Goal: Transaction & Acquisition: Purchase product/service

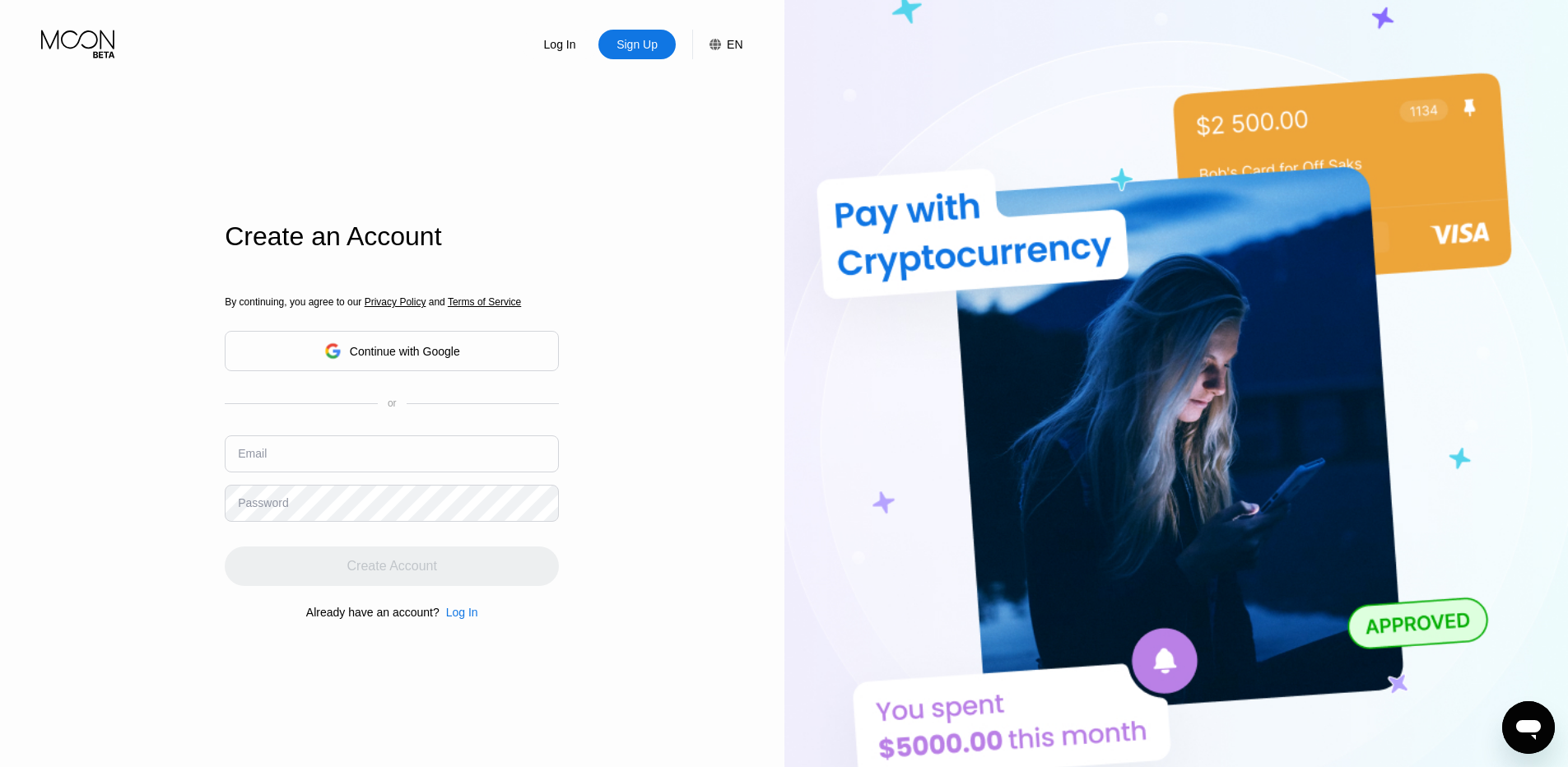
click at [508, 352] on div "Continue with Google" at bounding box center [392, 351] width 334 height 41
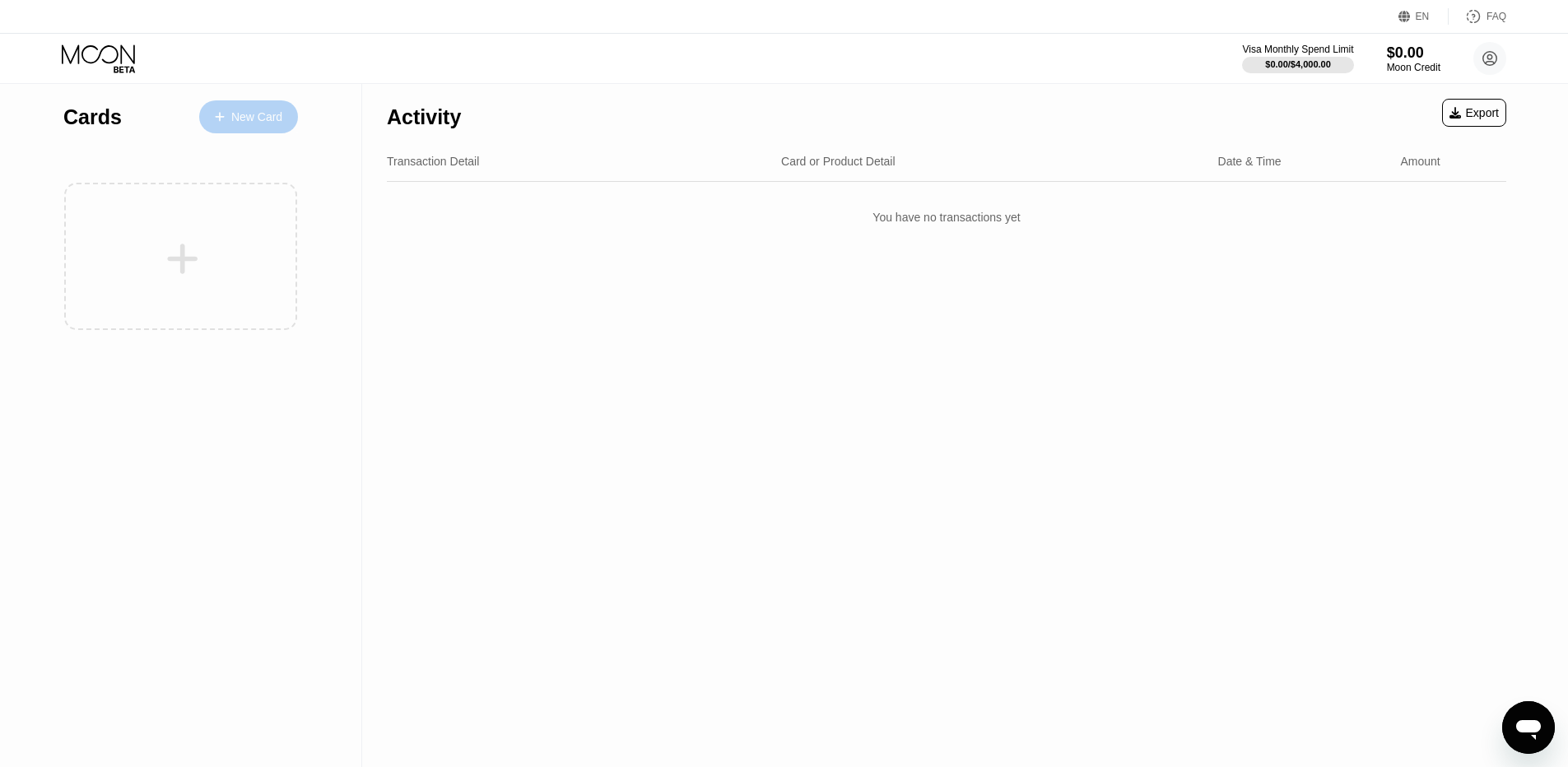
click at [240, 121] on div "New Card" at bounding box center [257, 117] width 51 height 14
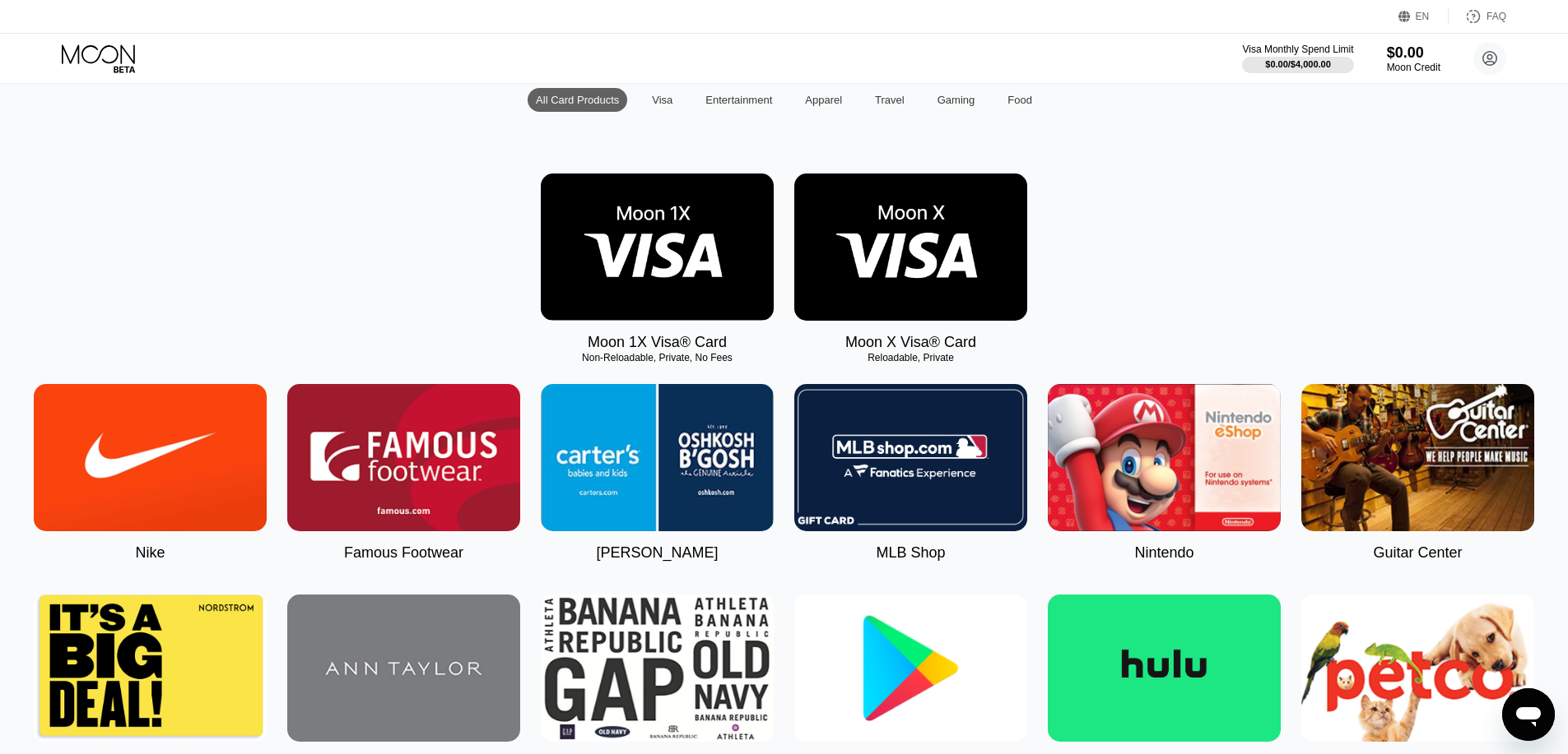
scroll to position [165, 0]
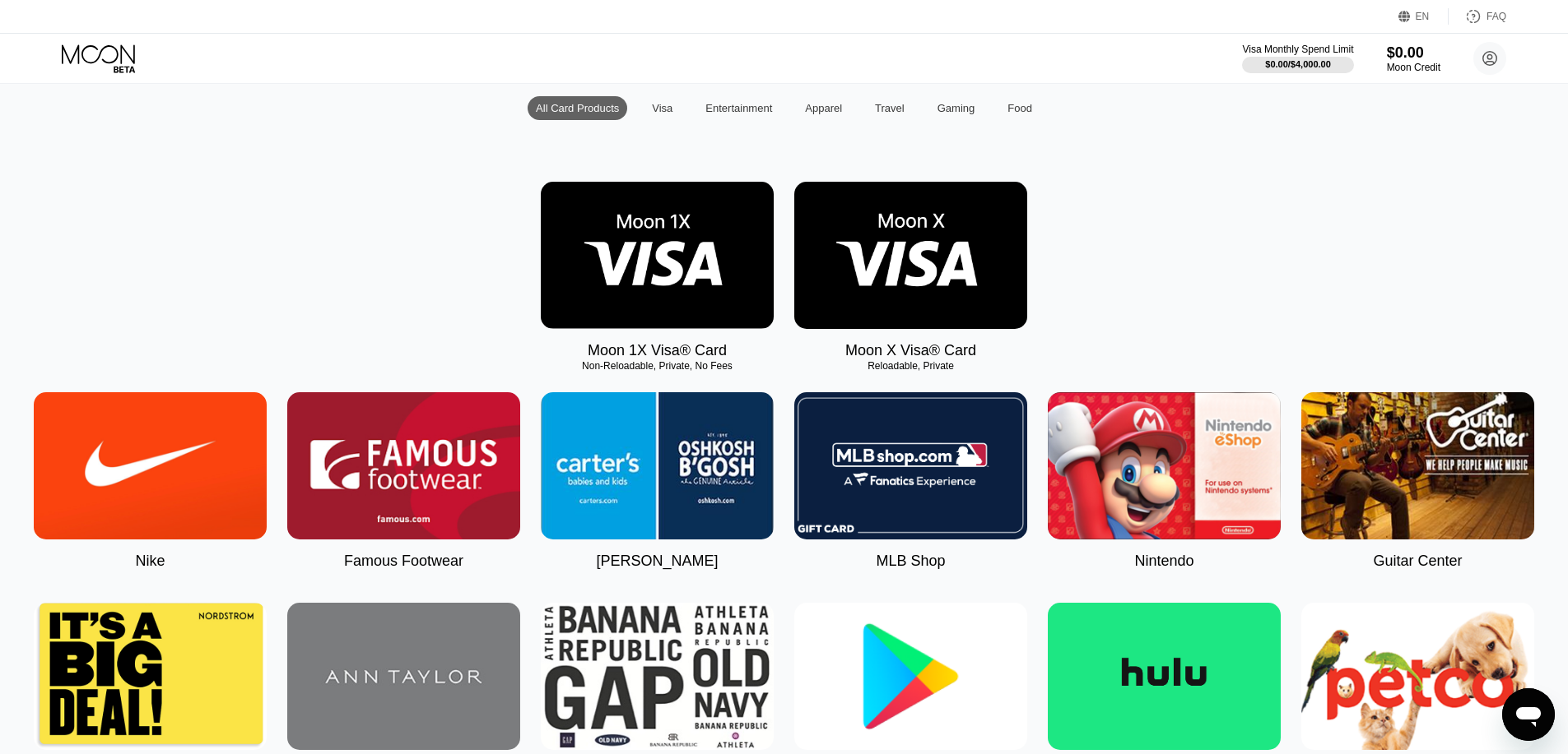
click at [708, 258] on img at bounding box center [657, 255] width 233 height 147
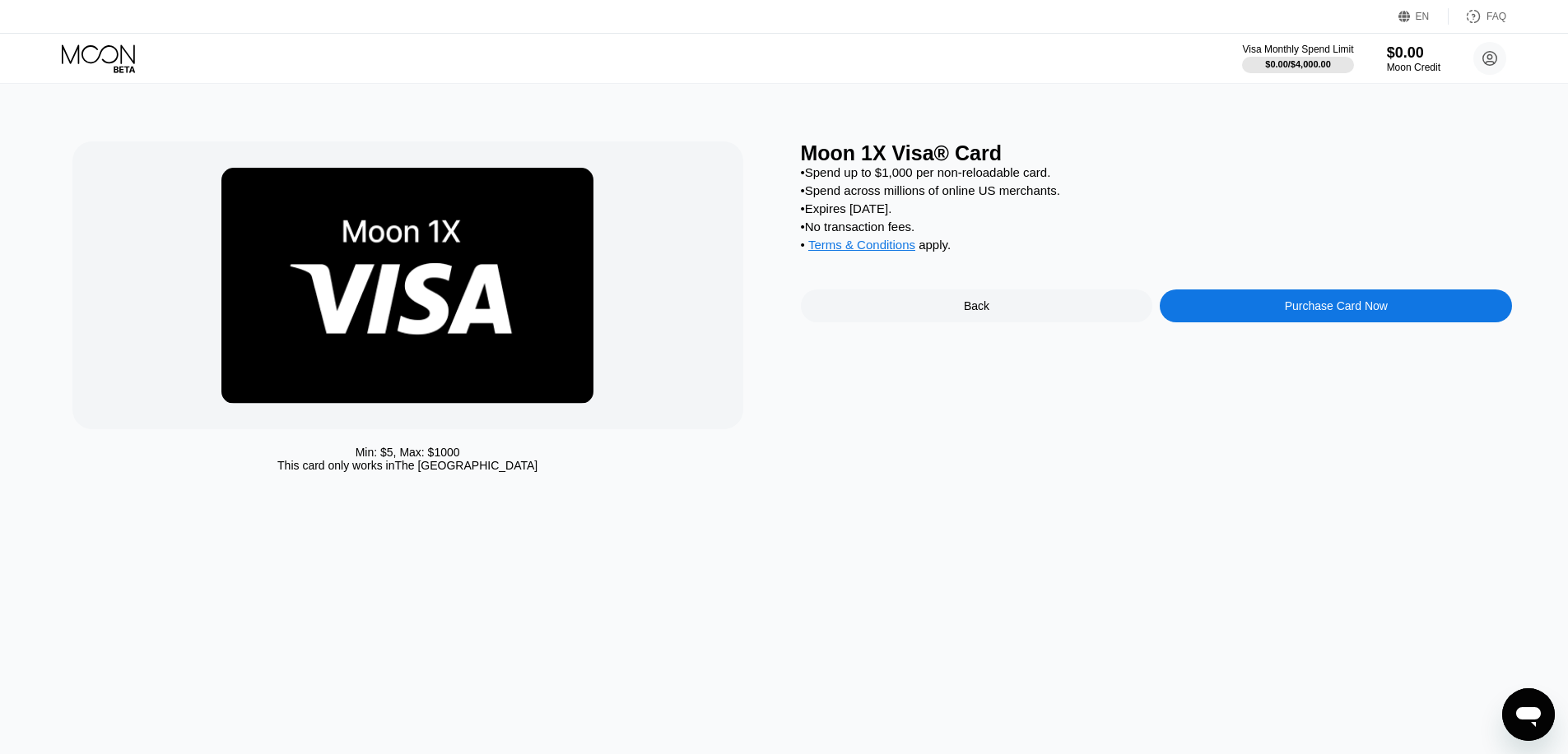
click at [1295, 312] on div "Purchase Card Now" at bounding box center [1336, 306] width 103 height 13
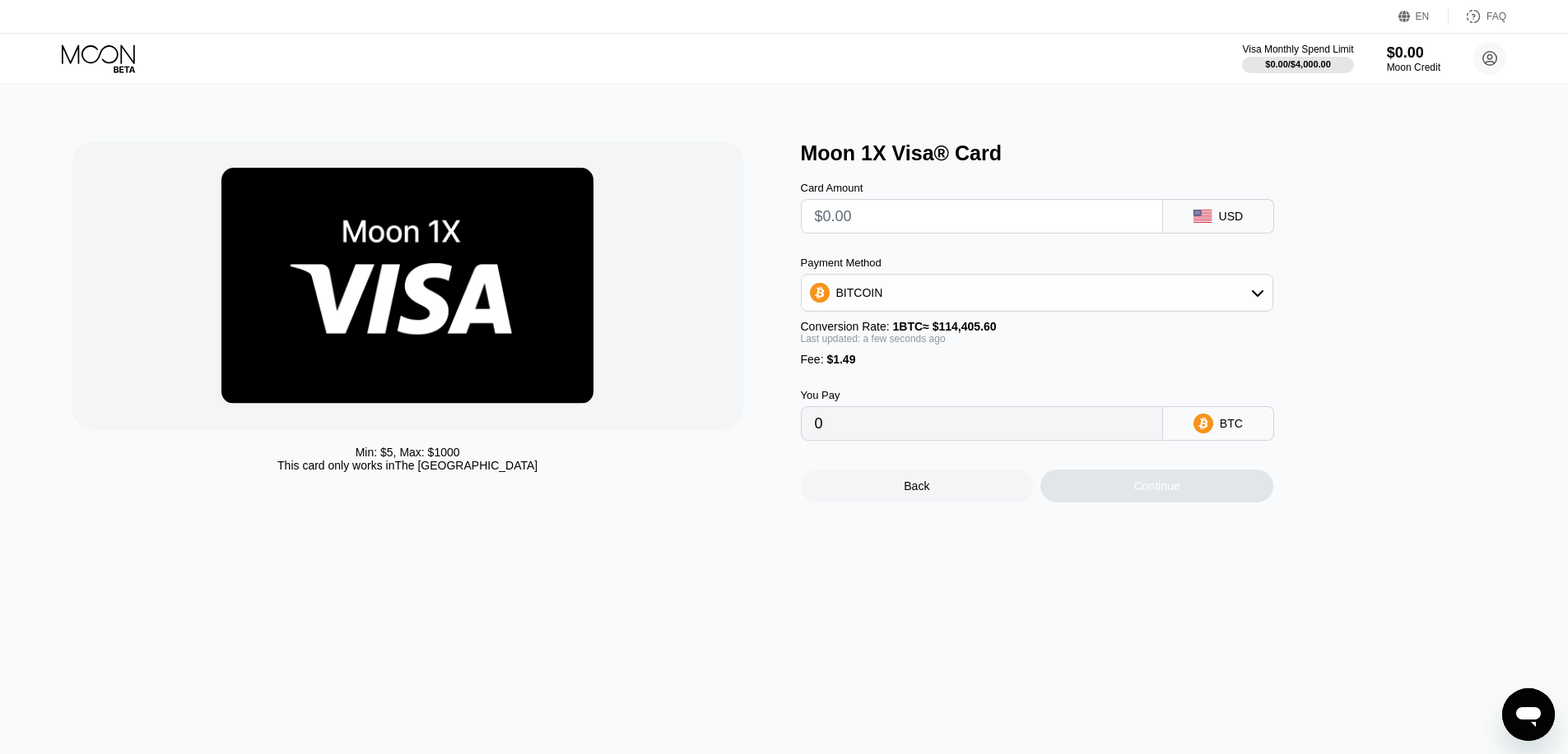
click at [1070, 222] on input "text" at bounding box center [981, 216] width 334 height 33
type input "$1"
type input "0.00002177"
type input "0"
click at [978, 490] on div "Back" at bounding box center [918, 486] width 233 height 33
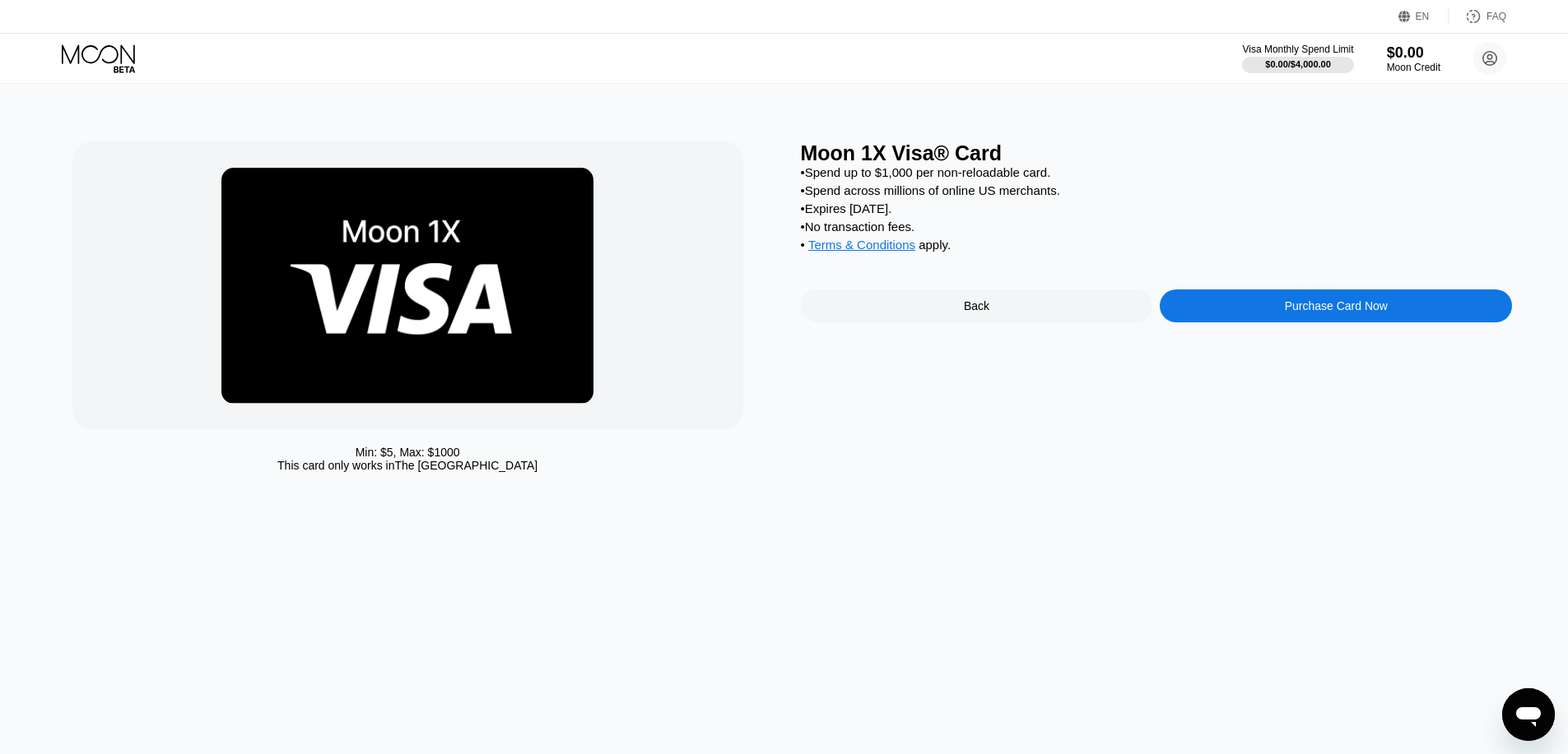
click at [949, 315] on div "Back" at bounding box center [977, 305] width 352 height 33
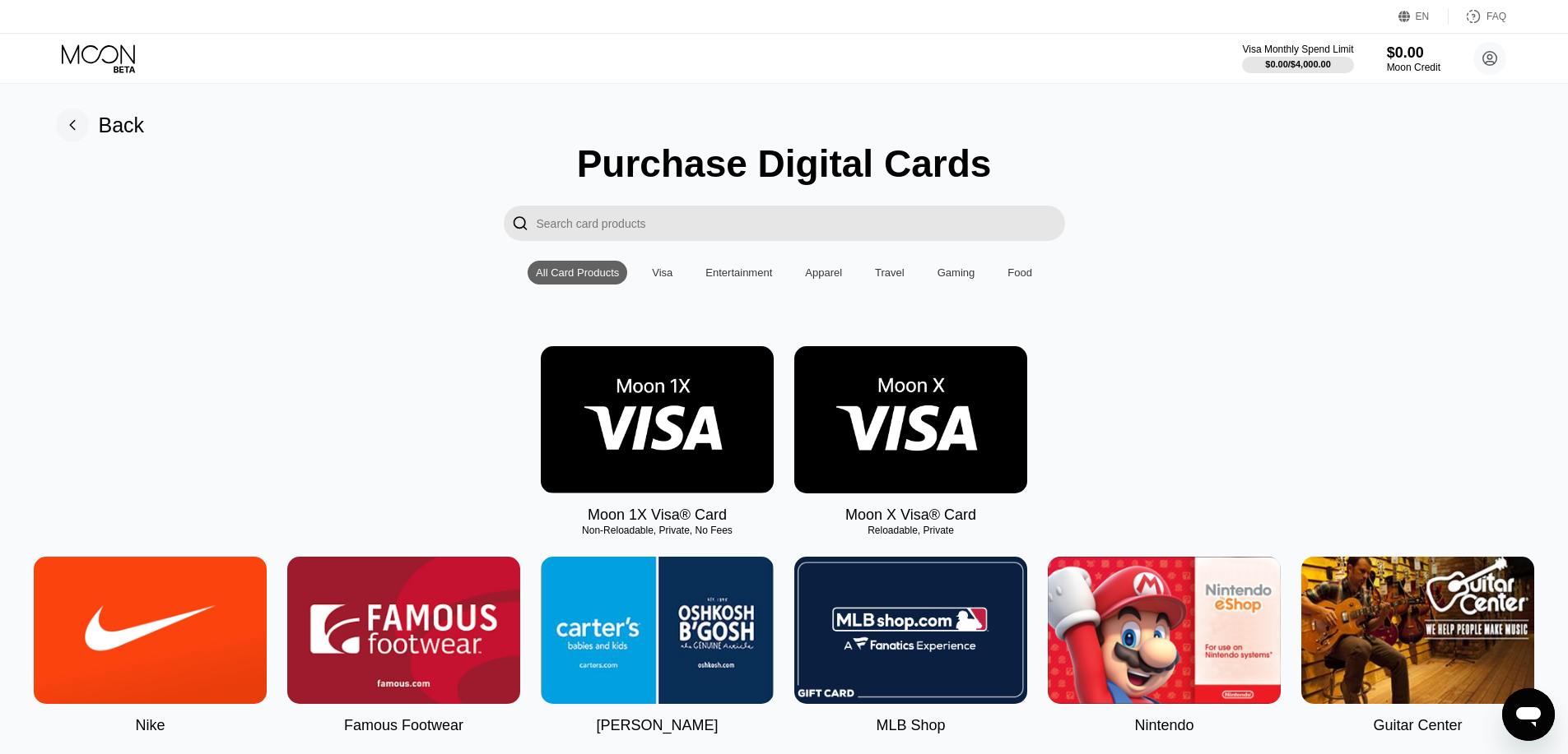
click at [670, 277] on div "Visa" at bounding box center [662, 272] width 20 height 12
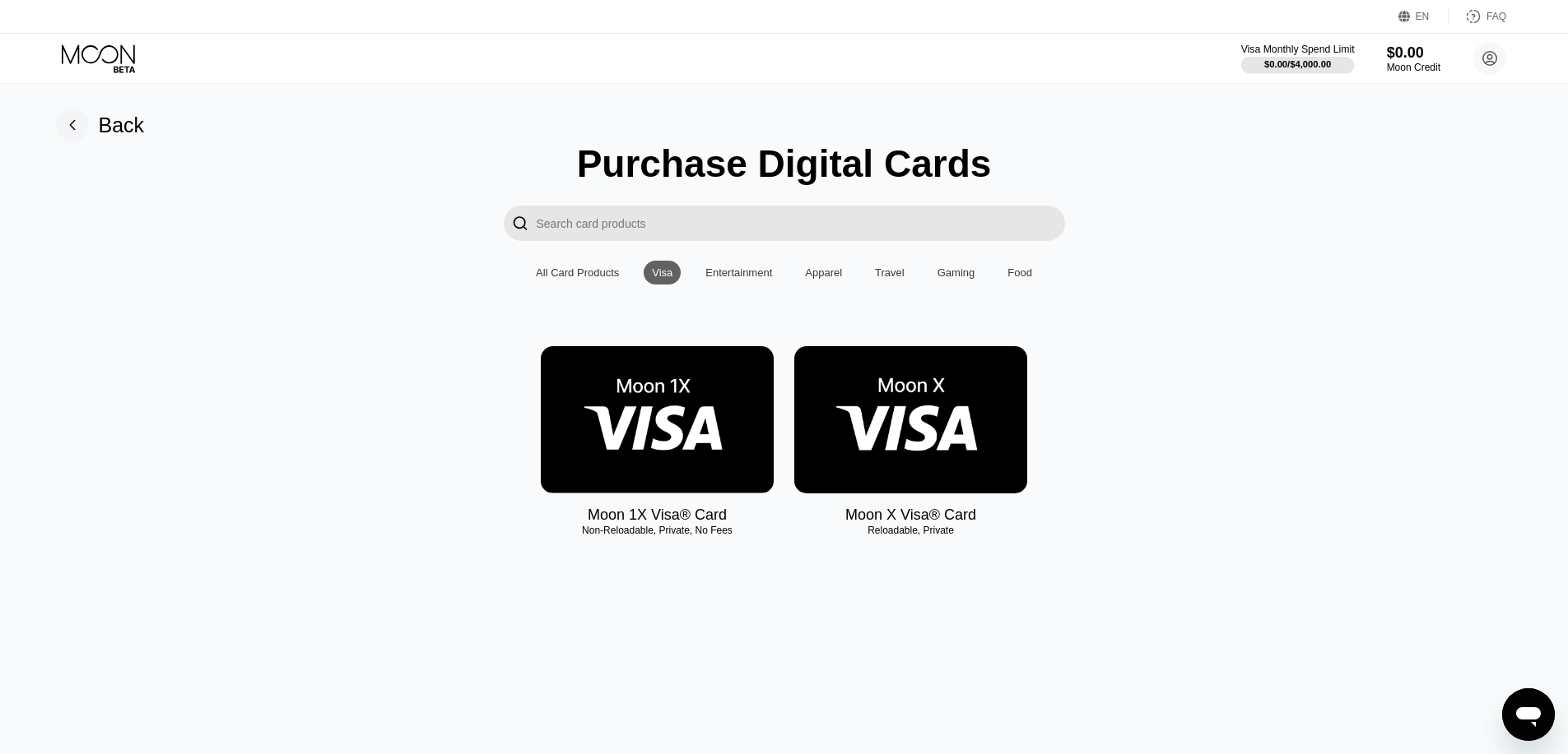
click at [1294, 59] on div "$0.00 / $4,000.00" at bounding box center [1298, 63] width 67 height 10
click at [114, 123] on div "Back" at bounding box center [122, 125] width 46 height 24
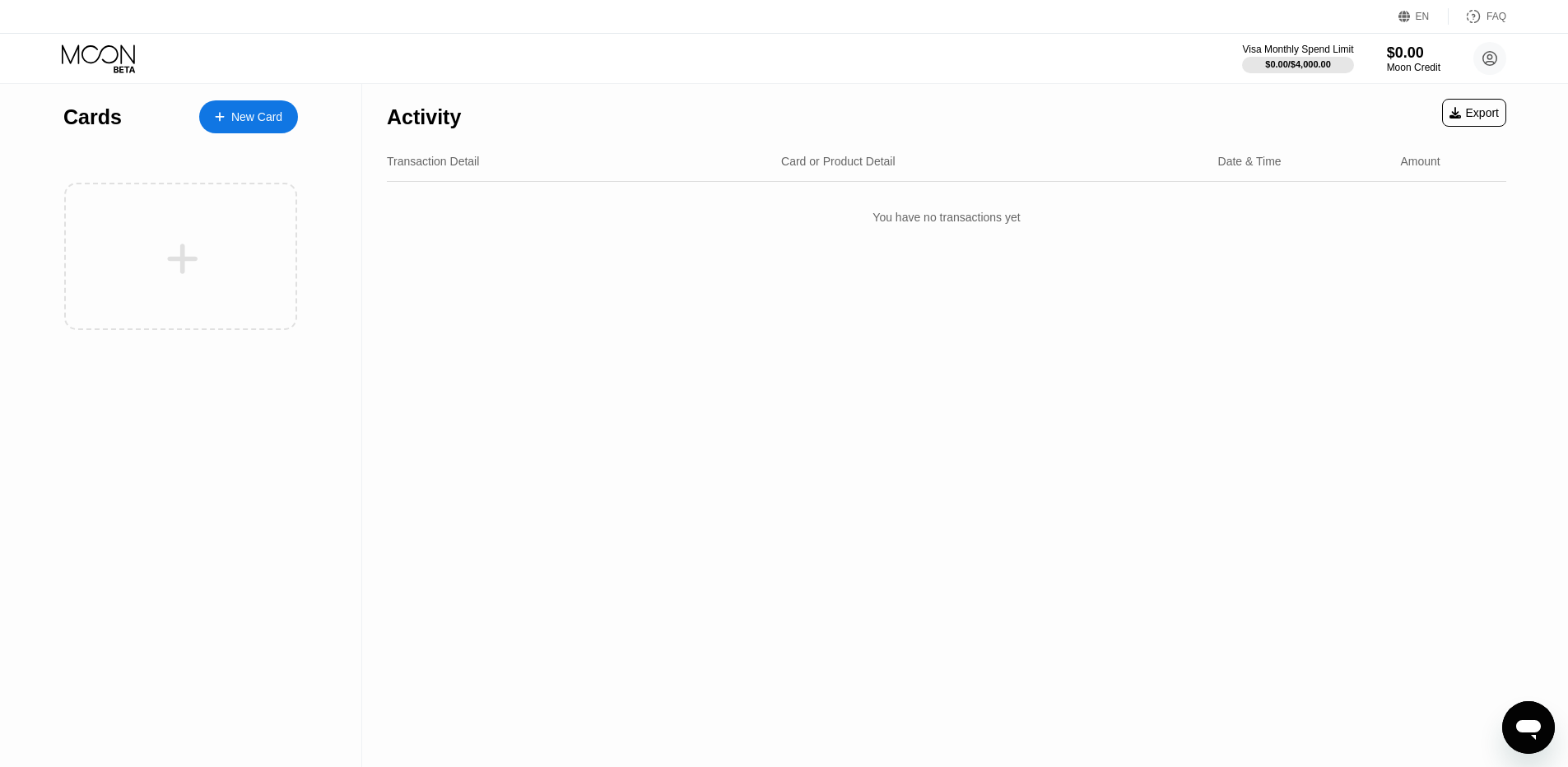
click at [268, 126] on div "New Card" at bounding box center [249, 117] width 99 height 33
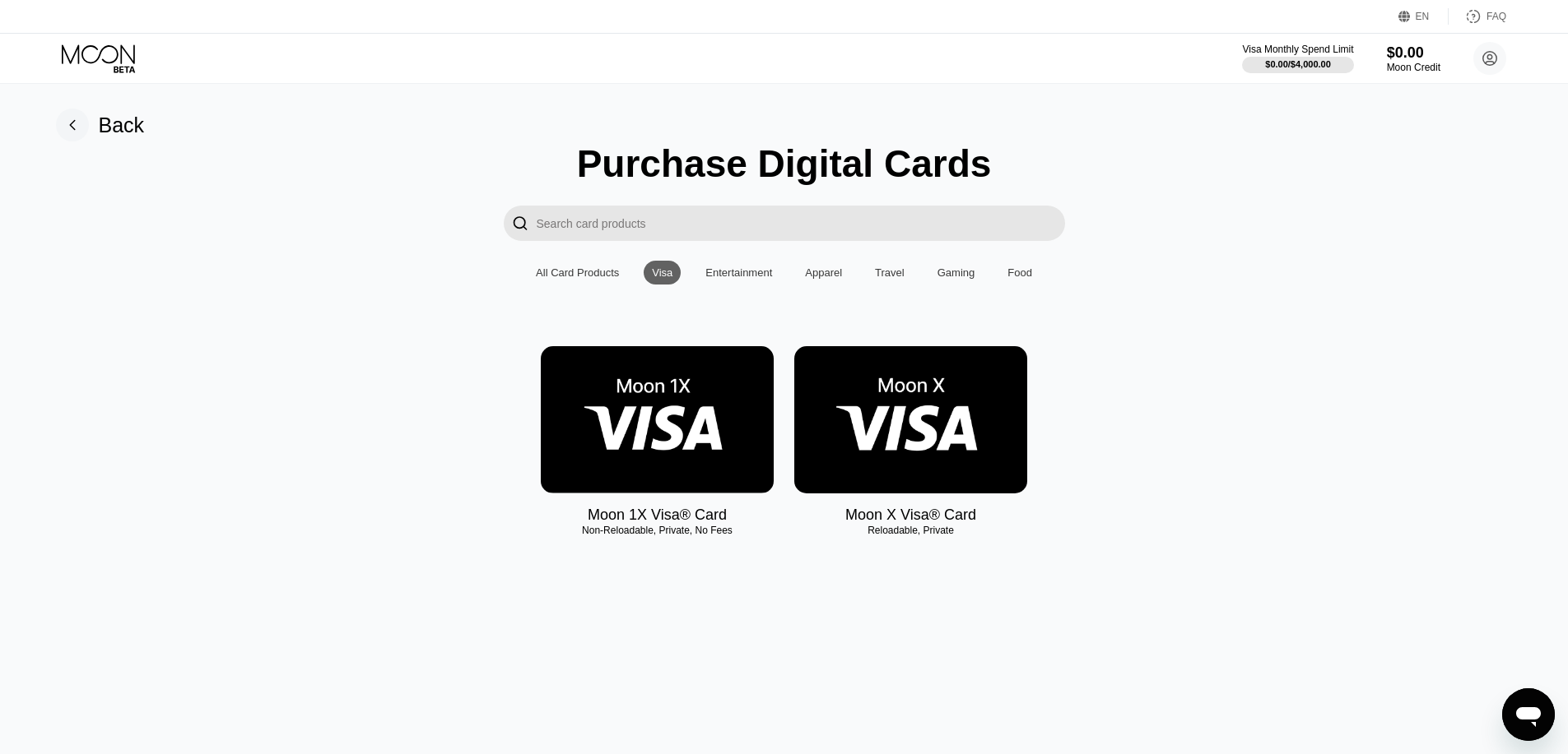
click at [758, 438] on img at bounding box center [657, 420] width 233 height 147
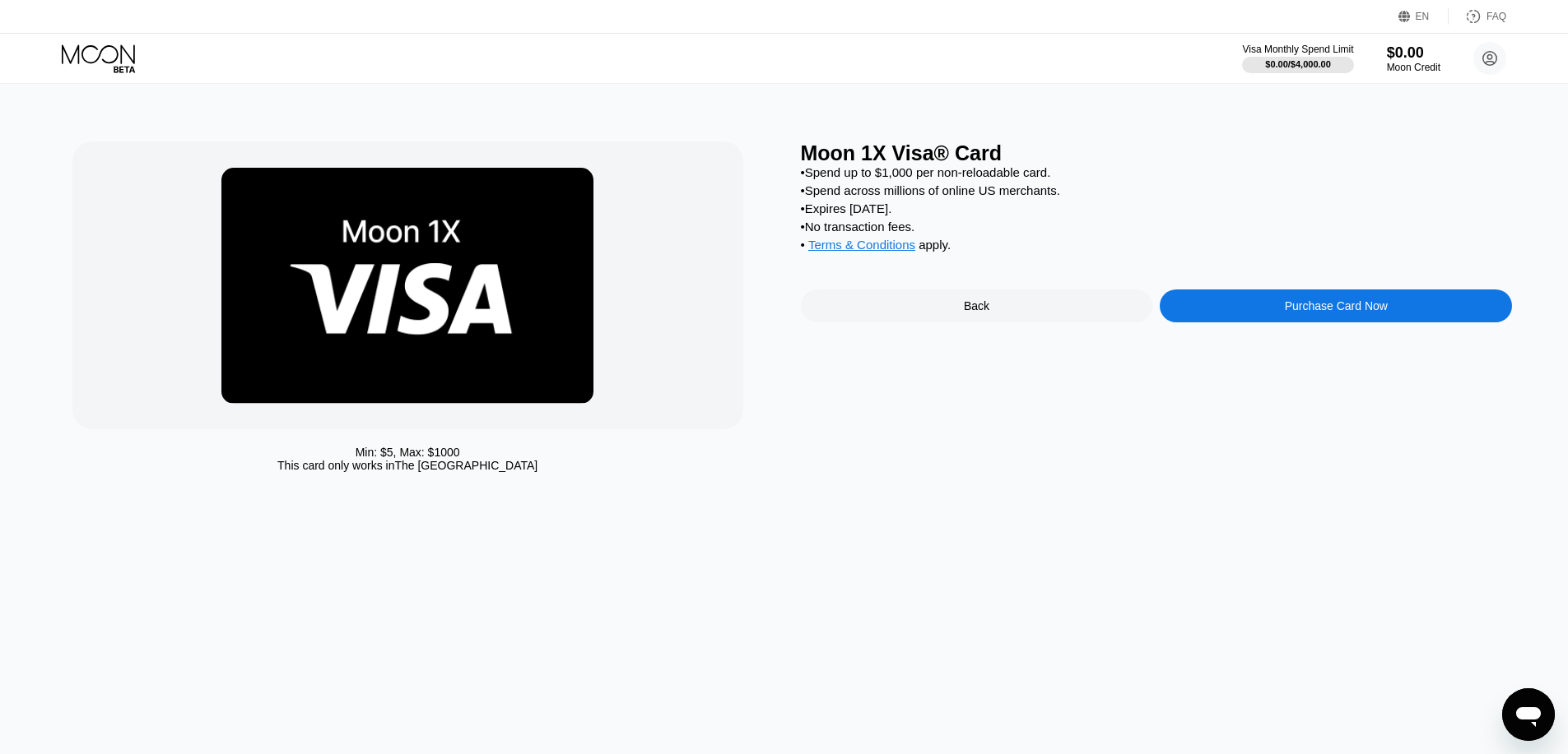
click at [1257, 314] on div "Purchase Card Now" at bounding box center [1335, 305] width 352 height 33
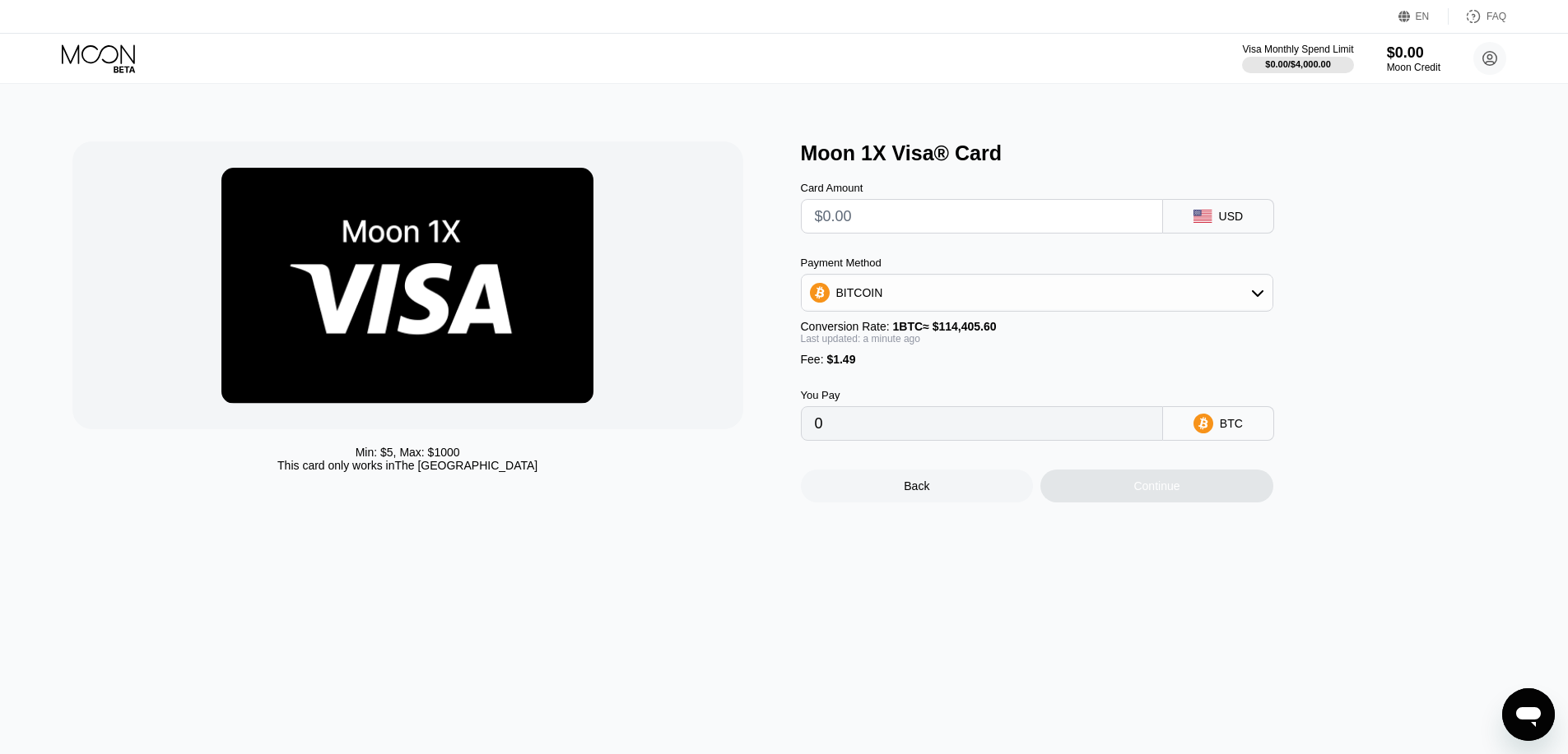
click at [1204, 304] on div "BITCOIN" at bounding box center [1037, 292] width 471 height 33
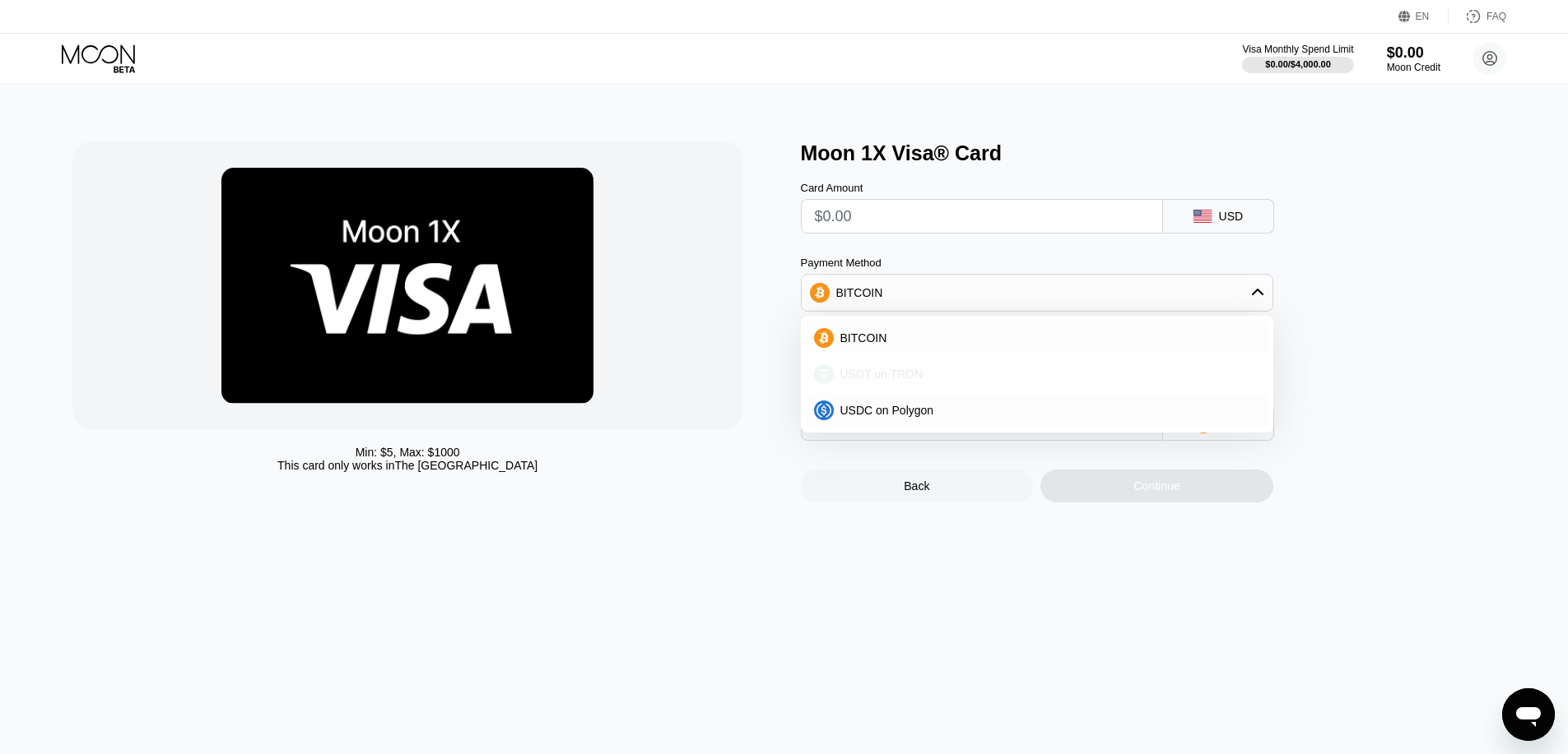
click at [1052, 367] on div "USDT on TRON" at bounding box center [1037, 374] width 462 height 33
type input "0.00"
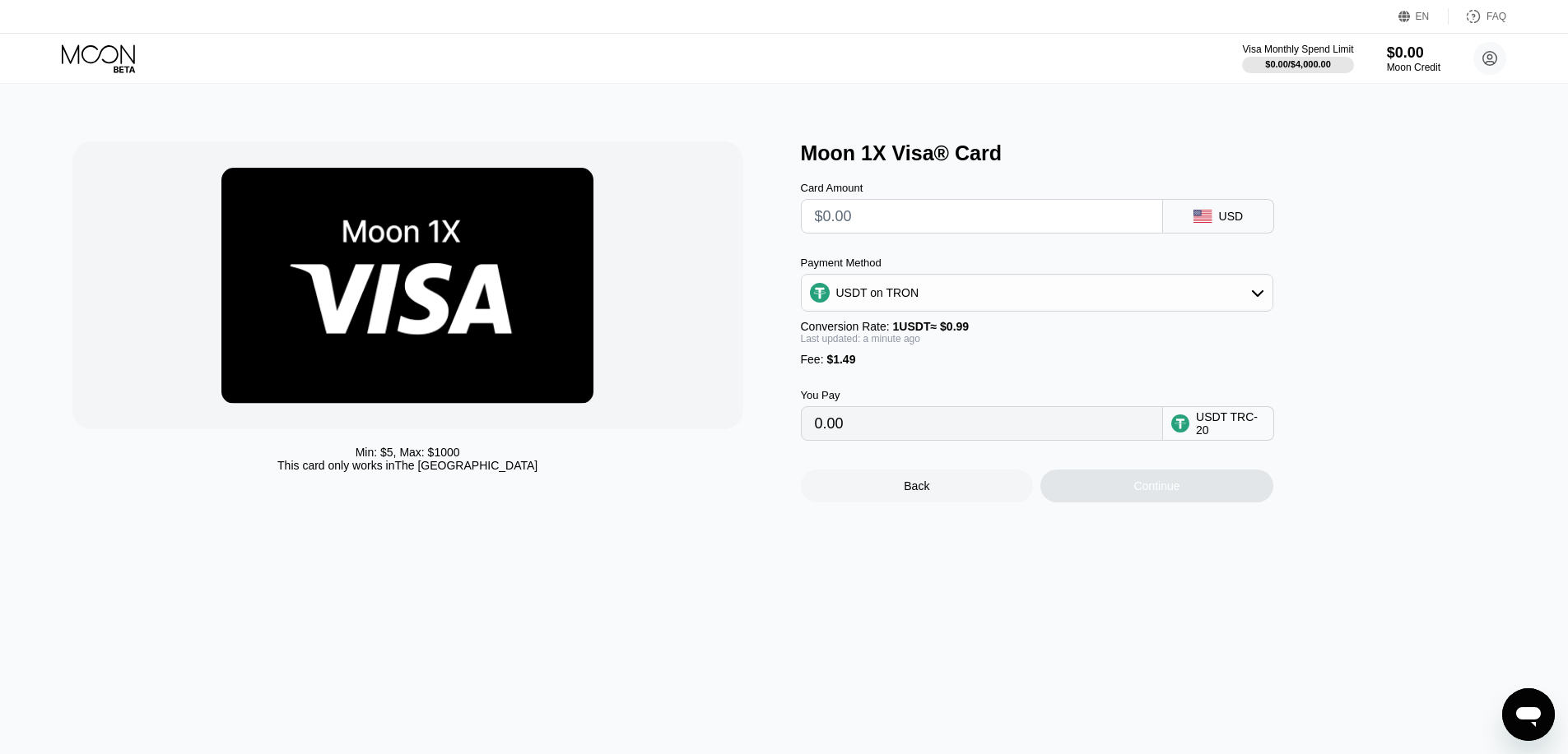
click at [897, 440] on input "0.00" at bounding box center [981, 423] width 334 height 33
drag, startPoint x: 900, startPoint y: 219, endPoint x: 822, endPoint y: 227, distance: 78.4
click at [822, 227] on input "text" at bounding box center [981, 216] width 334 height 33
type input "$1"
type input "2.52"
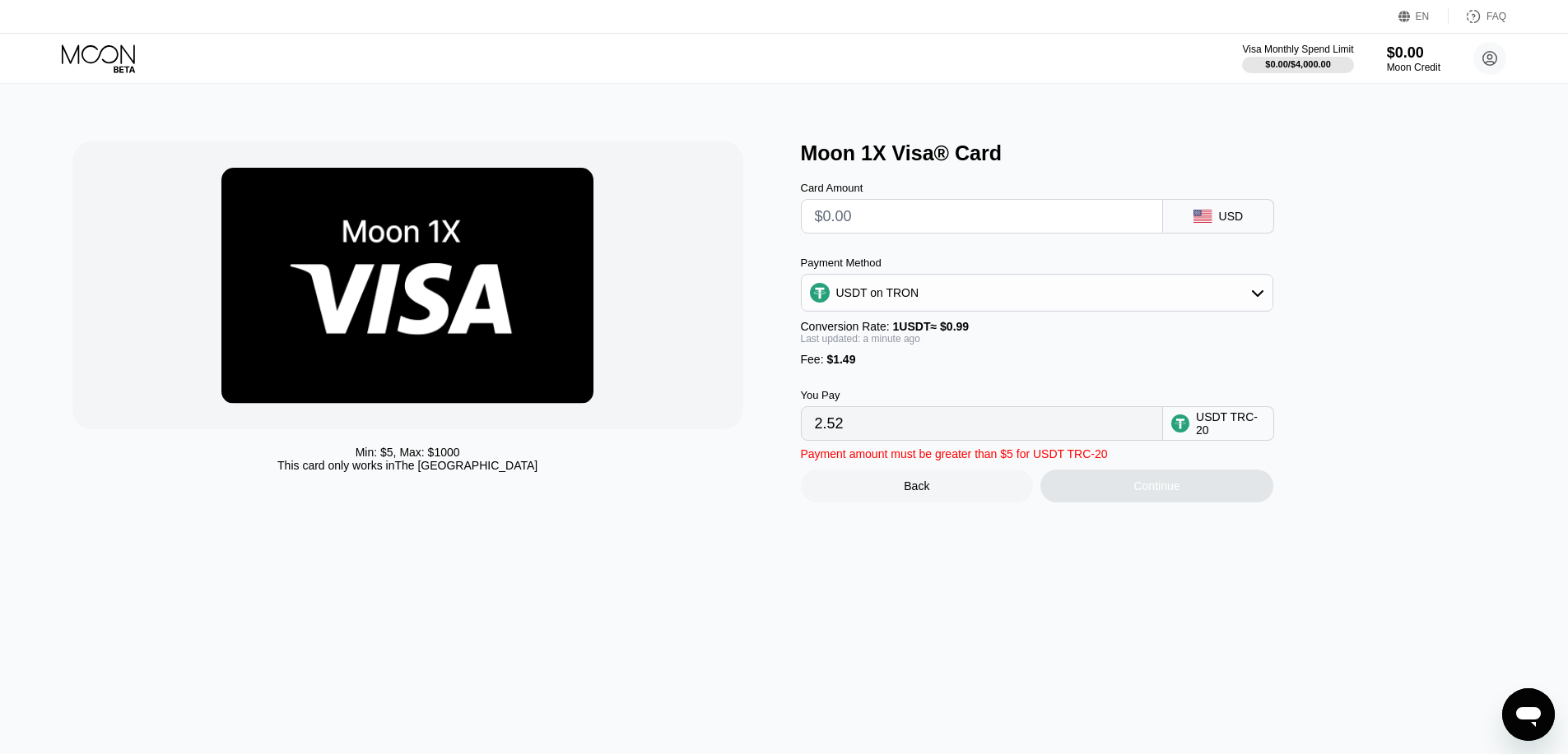
type input "0.00"
type input "$5"
type input "6.56"
